Goal: Communication & Community: Answer question/provide support

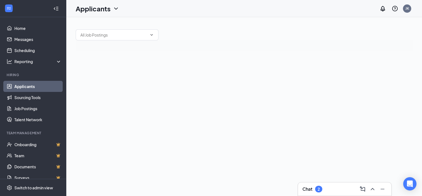
click at [333, 184] on div "Chat 2" at bounding box center [345, 188] width 85 height 9
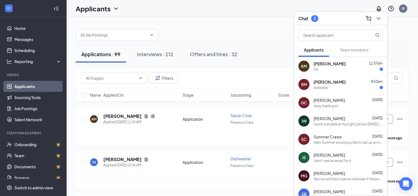
click at [353, 80] on div "[PERSON_NAME] 8:53am" at bounding box center [348, 82] width 69 height 6
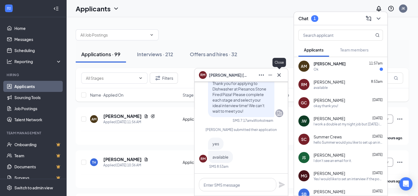
click at [282, 75] on icon "Cross" at bounding box center [279, 75] width 7 height 7
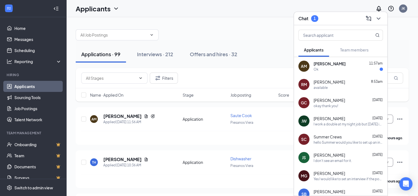
click at [353, 104] on div "okay thank you!" at bounding box center [348, 105] width 69 height 5
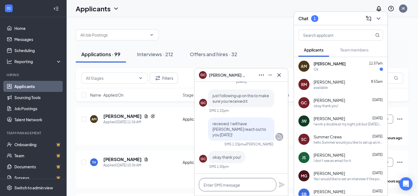
click at [245, 181] on textarea at bounding box center [237, 184] width 77 height 13
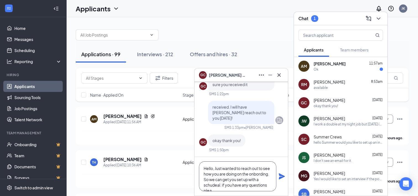
scroll to position [6, 0]
click at [222, 158] on div "Hello, Just wanted to reach out to see how you are doing on the onbording. So w…" at bounding box center [241, 176] width 93 height 39
click at [229, 187] on textarea "Hello, just wanted to reach out to see how you are doing on the onboarding. So,…" at bounding box center [237, 176] width 77 height 30
drag, startPoint x: 237, startPoint y: 184, endPoint x: 230, endPoint y: 185, distance: 6.7
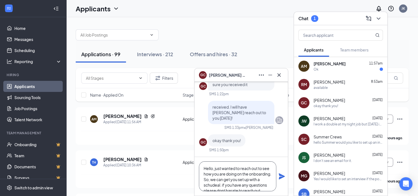
click at [230, 185] on textarea "Hello, just wanted to reach out to see how you are doing on the onboarding. So,…" at bounding box center [237, 176] width 77 height 30
click at [239, 187] on textarea "Hello, just wanted to reach out to see how you are doing on the onboarding. So,…" at bounding box center [237, 176] width 77 height 30
click at [238, 174] on textarea "Hello, just wanted to reach out to see how you are doing on the onboarding. So,…" at bounding box center [237, 176] width 77 height 30
paste textarea "Sales and Labor at 5pm: 2564.91 927.92 Net Sales: 10410.52 Labor: 21.82 Comps a…"
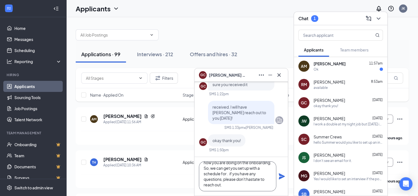
paste textarea "orientation"
click at [234, 187] on textarea "Hello, just wanted to reach out to see how you are doing on the onboarding. So,…" at bounding box center [237, 176] width 77 height 30
type textarea "Hello, just wanted to reach out to see how you are doing on the onboarding. So,…"
click at [279, 178] on icon "Plane" at bounding box center [282, 176] width 7 height 7
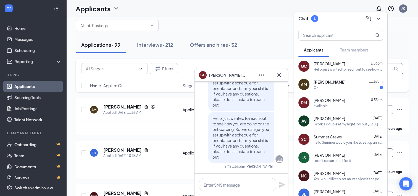
scroll to position [0, 0]
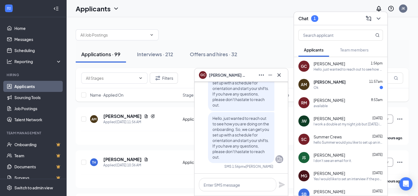
click at [381, 22] on button at bounding box center [378, 18] width 9 height 9
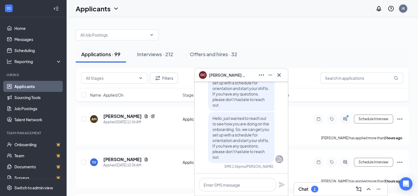
click at [405, 9] on div "JK" at bounding box center [404, 8] width 4 height 5
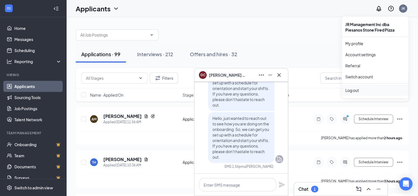
click at [369, 91] on div "Log out" at bounding box center [375, 90] width 60 height 6
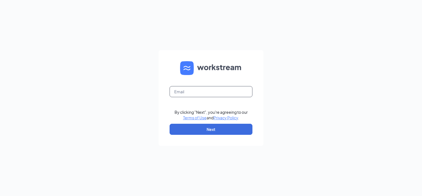
click at [229, 91] on input "text" at bounding box center [211, 91] width 83 height 11
click at [228, 90] on input "chrismattox10@gmail.com" at bounding box center [211, 91] width 83 height 11
drag, startPoint x: 319, startPoint y: 95, endPoint x: 314, endPoint y: 96, distance: 4.4
click at [318, 96] on div "chrismattox10@gmail.com By clicking "Next", you're agreeing to our Terms of Use…" at bounding box center [211, 98] width 422 height 196
drag, startPoint x: 246, startPoint y: 91, endPoint x: 206, endPoint y: 93, distance: 40.9
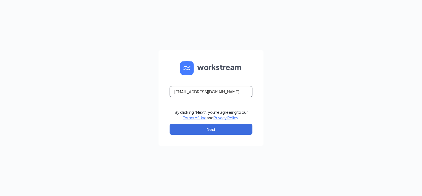
click at [206, 93] on input "chrismattox10@gmail.com" at bounding box center [211, 91] width 83 height 11
type input "chrismattox"
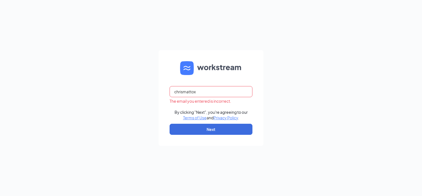
drag, startPoint x: 324, startPoint y: 94, endPoint x: 194, endPoint y: 86, distance: 130.4
click at [324, 95] on div "chrismattox The email you entered is incorrect. By clicking "Next", you're agre…" at bounding box center [211, 98] width 422 height 196
drag, startPoint x: 209, startPoint y: 92, endPoint x: 54, endPoint y: 77, distance: 155.7
click at [69, 92] on div "chrismattox The email you entered is incorrect. By clicking "Next", you're agre…" at bounding box center [211, 98] width 422 height 196
click at [207, 93] on input "text" at bounding box center [211, 91] width 83 height 11
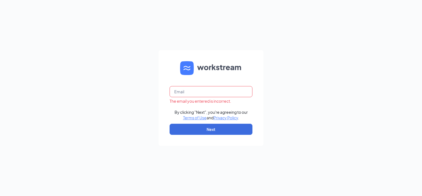
type input "chris.mattox@jrmgmt.com"
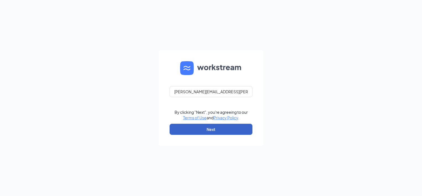
click at [226, 130] on button "Next" at bounding box center [211, 129] width 83 height 11
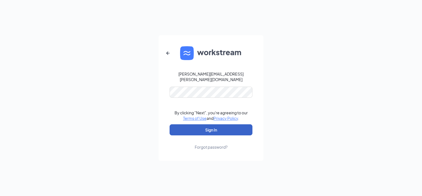
click at [208, 128] on button "Sign In" at bounding box center [211, 129] width 83 height 11
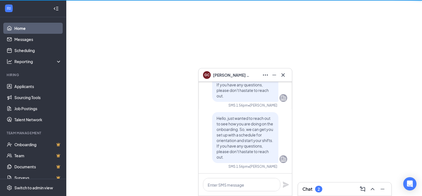
click at [326, 192] on div "Chat 2" at bounding box center [345, 188] width 85 height 9
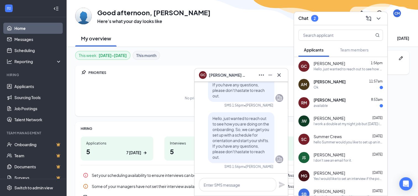
click at [354, 106] on div "available" at bounding box center [348, 105] width 69 height 5
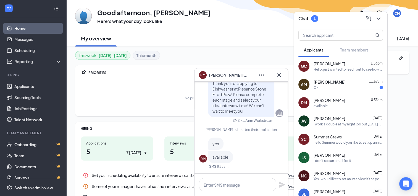
click at [344, 83] on div "Angel Martinez 11:57am" at bounding box center [348, 82] width 69 height 6
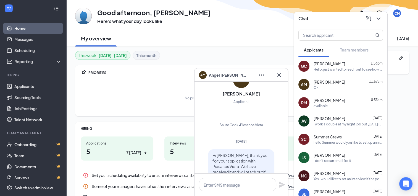
scroll to position [-60, 0]
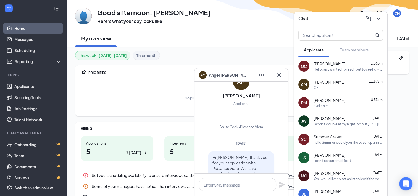
click at [358, 157] on div "James Stout Sep 9" at bounding box center [348, 155] width 69 height 6
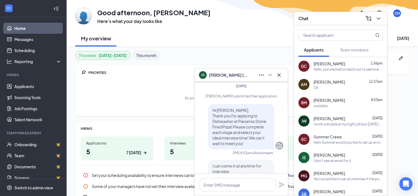
scroll to position [0, 0]
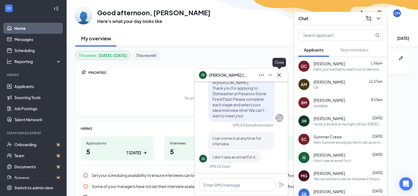
click at [277, 74] on icon "Cross" at bounding box center [279, 75] width 7 height 7
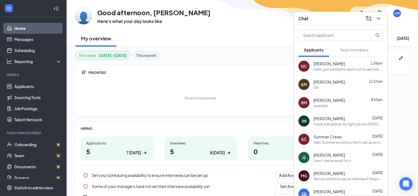
click at [351, 67] on div "Hello, just wanted to reach out to see how you are doing on the onboarding. So,…" at bounding box center [348, 69] width 69 height 5
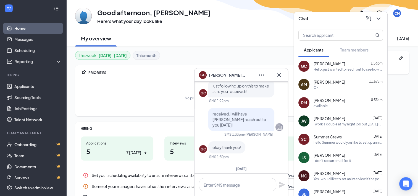
scroll to position [-138, 0]
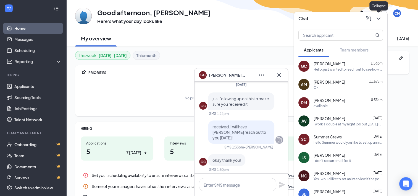
click at [381, 18] on icon "ChevronDown" at bounding box center [378, 18] width 7 height 7
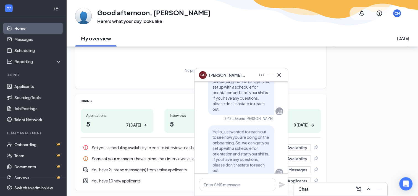
scroll to position [0, 0]
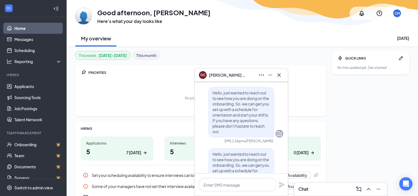
scroll to position [-27, 0]
